Goal: Find specific page/section: Find specific page/section

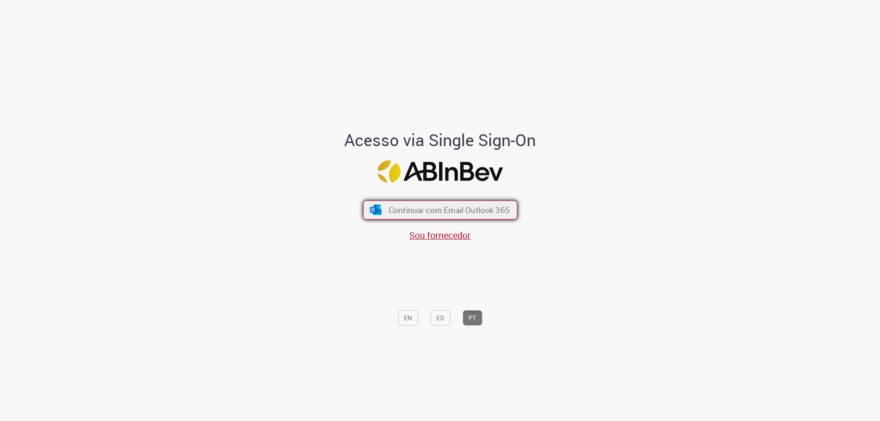
click at [398, 210] on span "Continuar com Email Outlook 365" at bounding box center [448, 210] width 121 height 11
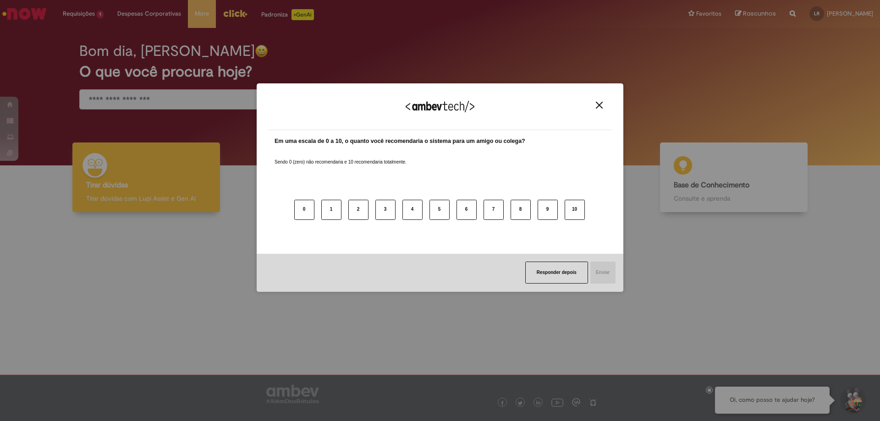
click at [605, 102] on div "Agradecemos seu feedback!" at bounding box center [440, 112] width 345 height 36
click at [602, 103] on img "Close" at bounding box center [599, 105] width 7 height 7
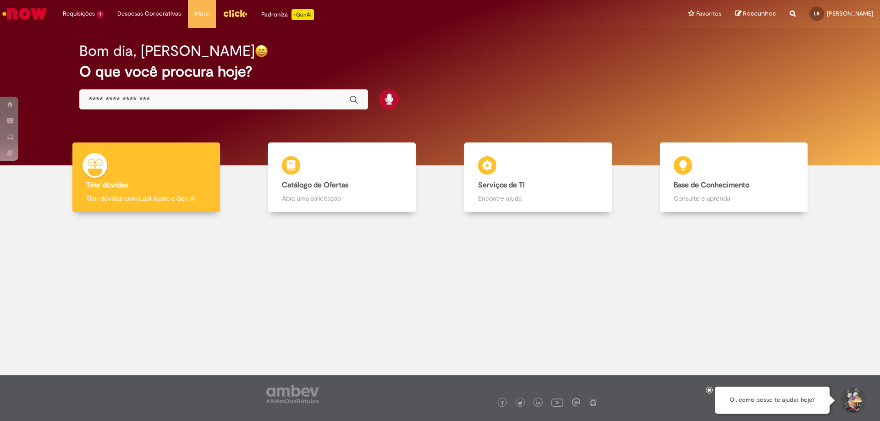
click at [207, 101] on input "Basta digitar aqui" at bounding box center [214, 100] width 251 height 11
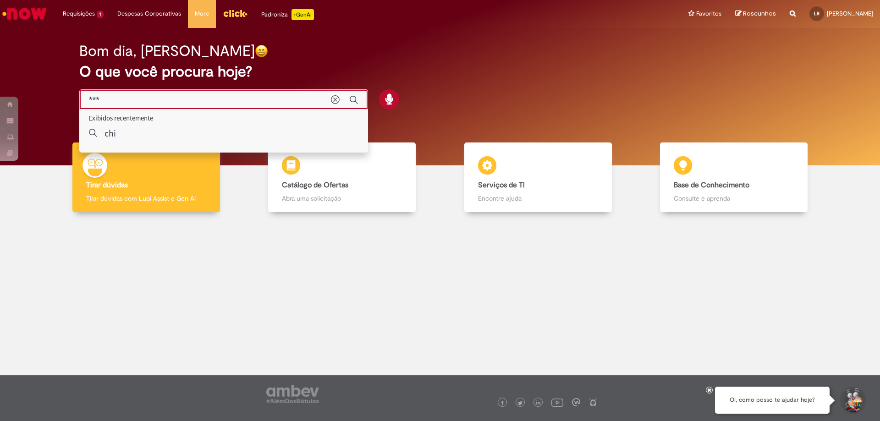
type input "****"
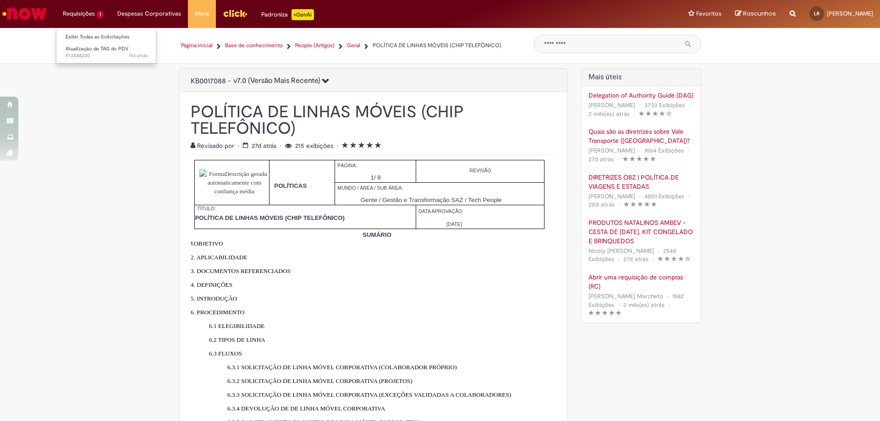
click at [91, 11] on li "Requisições 1 Exibir Todas as Solicitações Atualização de TAG do PDV 11d atrás …" at bounding box center [83, 13] width 55 height 27
click at [135, 16] on li "Despesas Corporativas Minhas Despesas Solicitar Adiantamento de Viagem Solicita…" at bounding box center [148, 13] width 77 height 27
click at [187, 46] on link "Página inicial" at bounding box center [197, 46] width 32 height 8
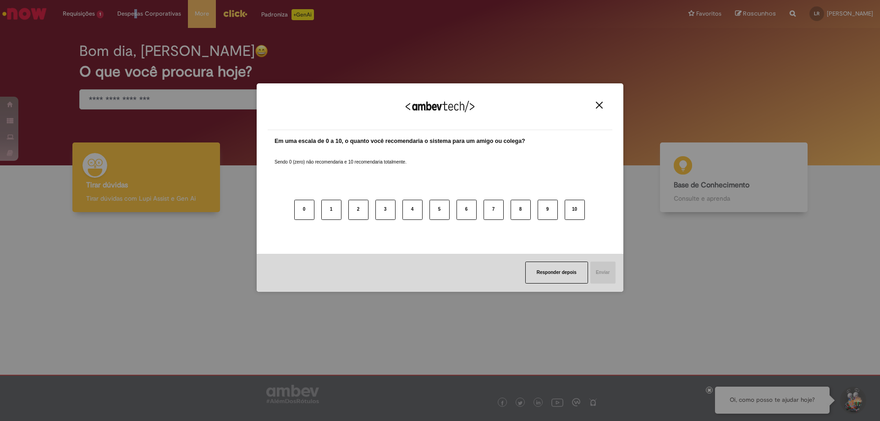
click at [603, 105] on button "Close" at bounding box center [599, 105] width 12 height 8
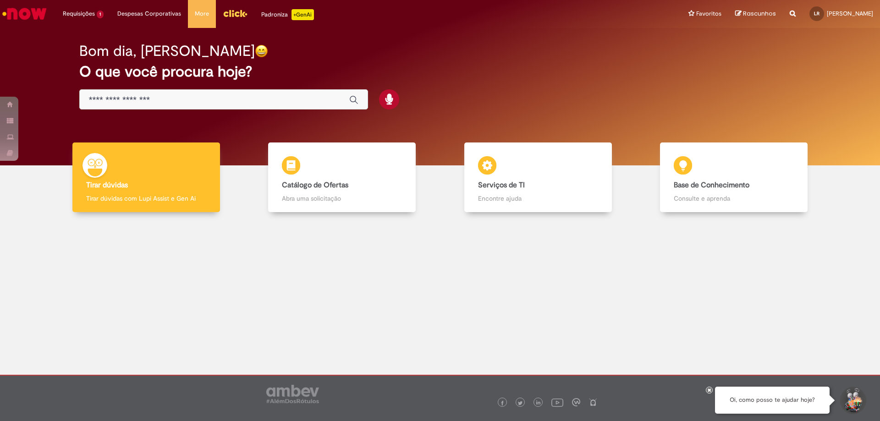
click at [260, 109] on div "Global" at bounding box center [223, 99] width 289 height 21
click at [268, 102] on input "Basta digitar aqui" at bounding box center [214, 100] width 251 height 11
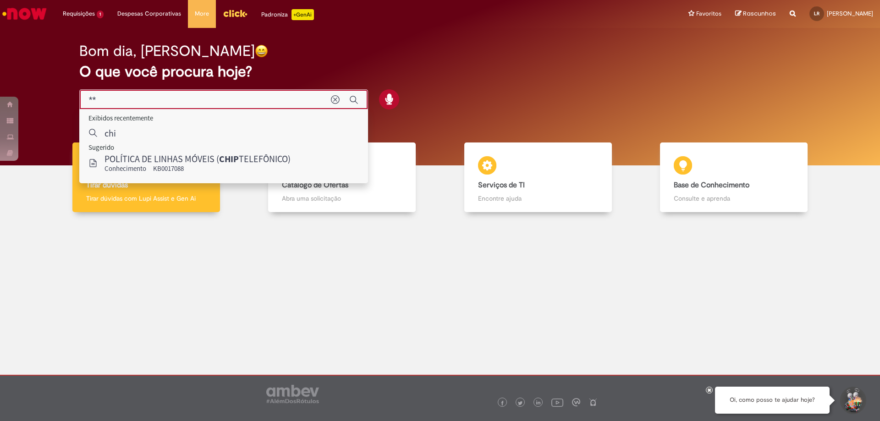
type input "*"
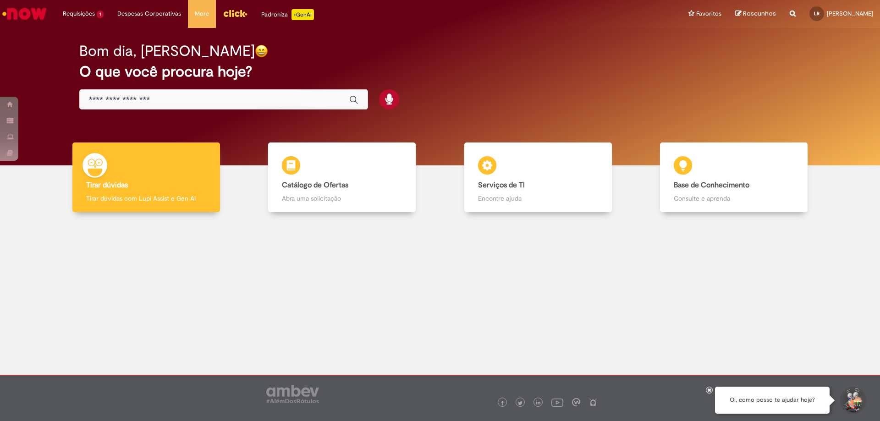
click at [514, 258] on div at bounding box center [440, 290] width 866 height 143
click at [296, 105] on input "Basta digitar aqui" at bounding box center [214, 100] width 251 height 11
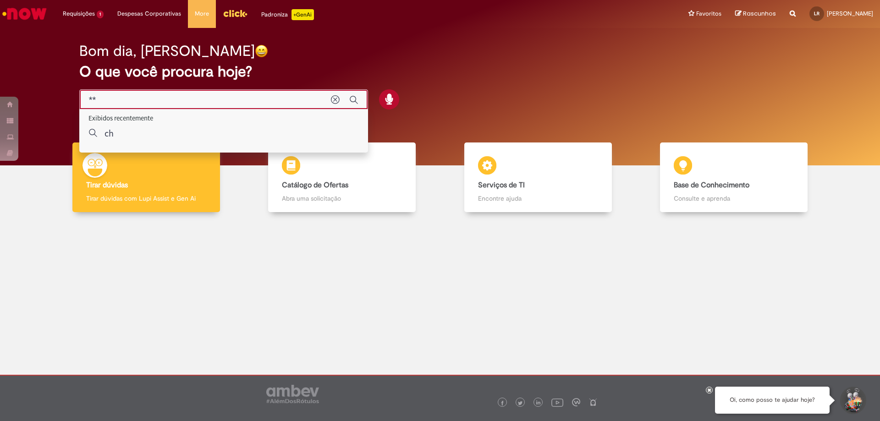
type input "*"
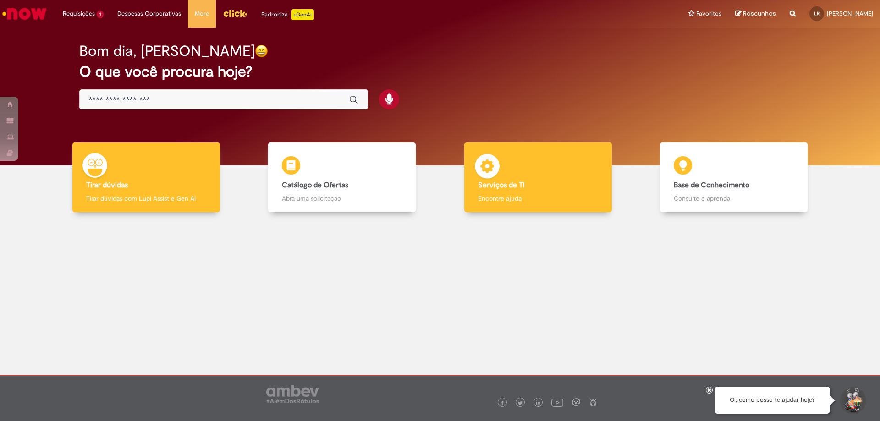
click at [487, 175] on img at bounding box center [486, 167] width 27 height 27
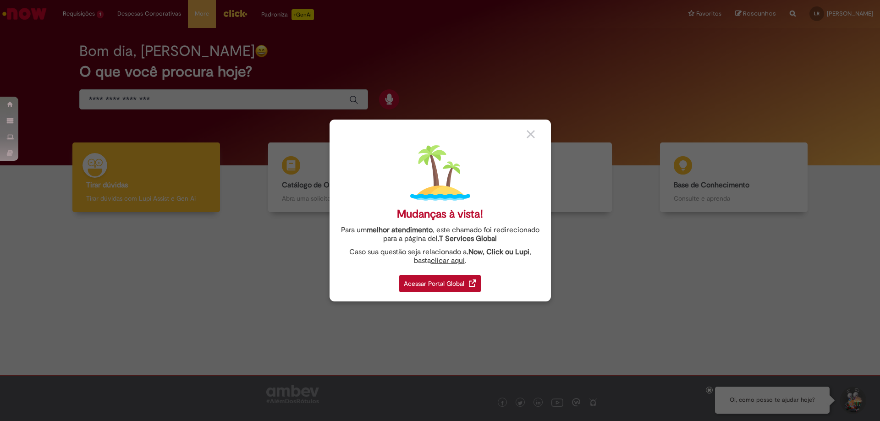
click at [466, 283] on div "Acessar Portal Global" at bounding box center [440, 283] width 82 height 17
